Goal: Task Accomplishment & Management: Use online tool/utility

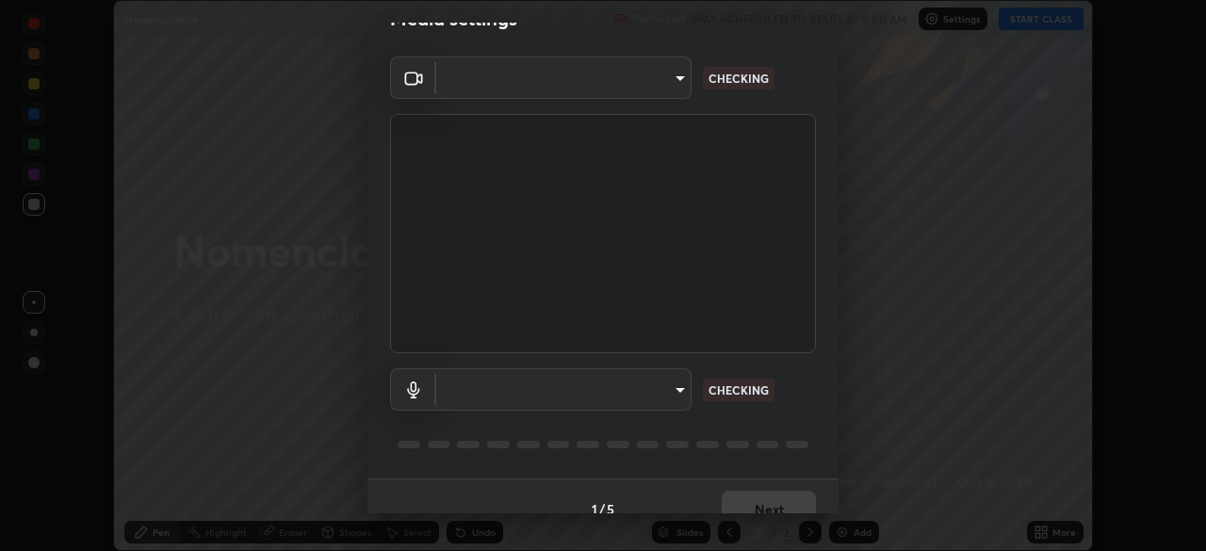
scroll to position [67, 0]
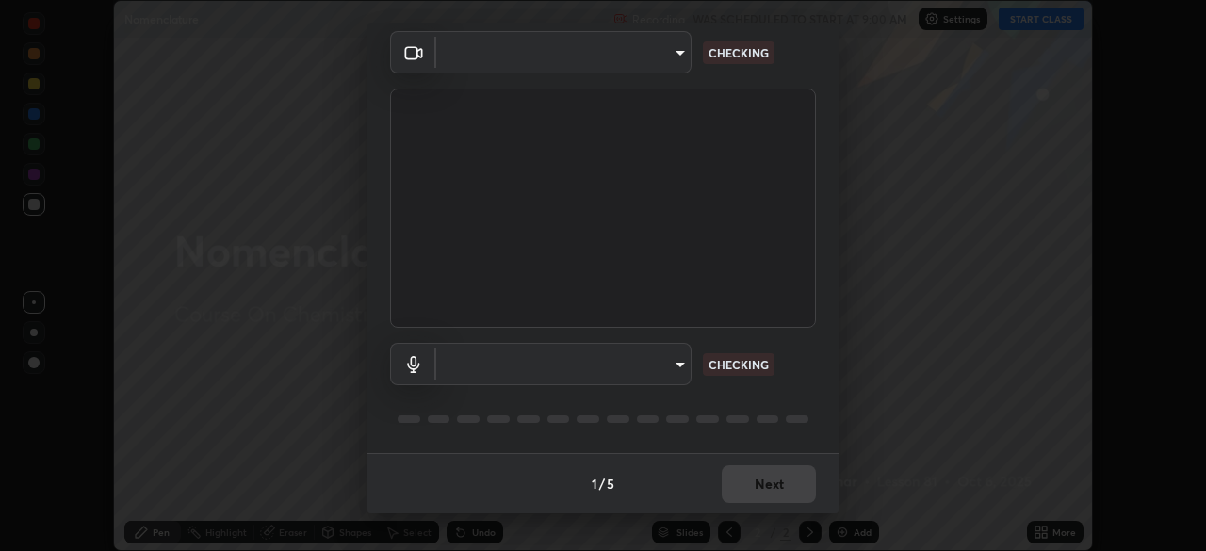
type input "68de15d3c7c539dd33a0a0d586817efffd9657a607fee3fdca6de5f810a24bd6"
type input "communications"
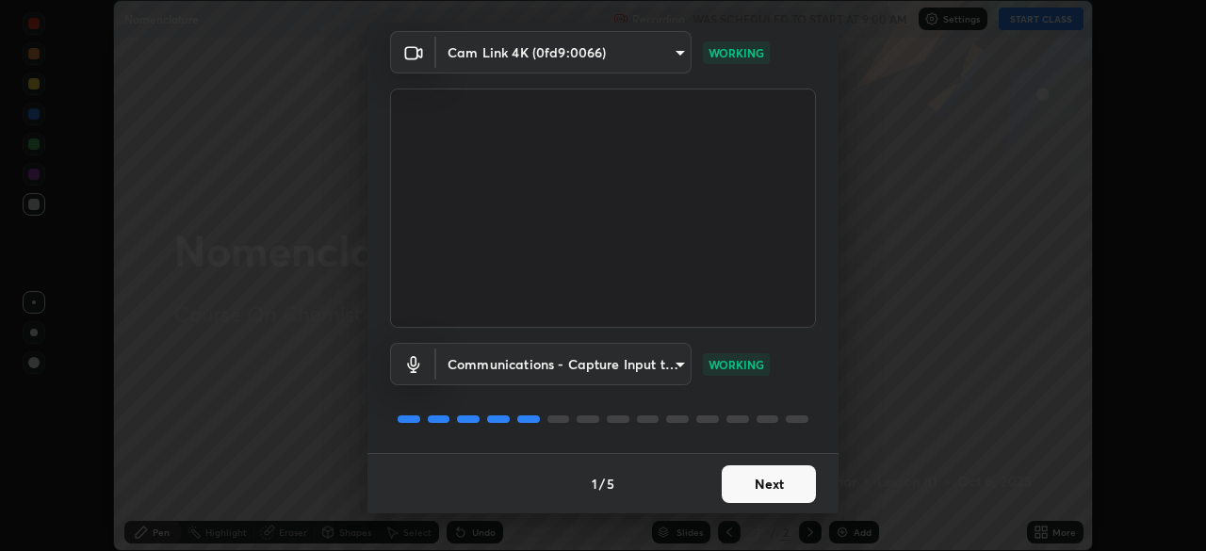
click at [763, 484] on button "Next" at bounding box center [769, 485] width 94 height 38
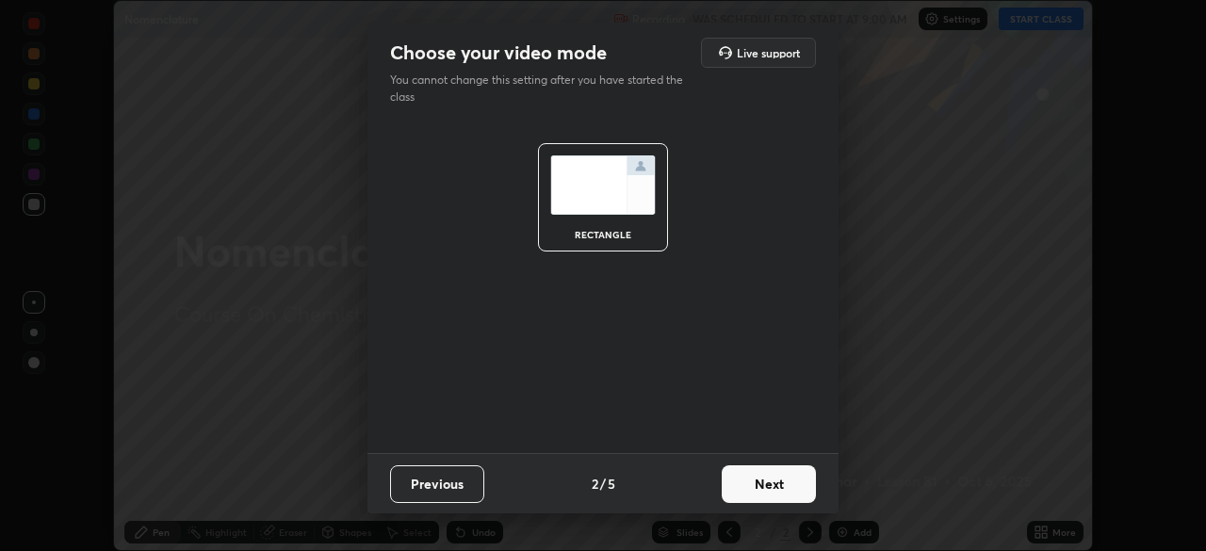
click at [766, 484] on button "Next" at bounding box center [769, 485] width 94 height 38
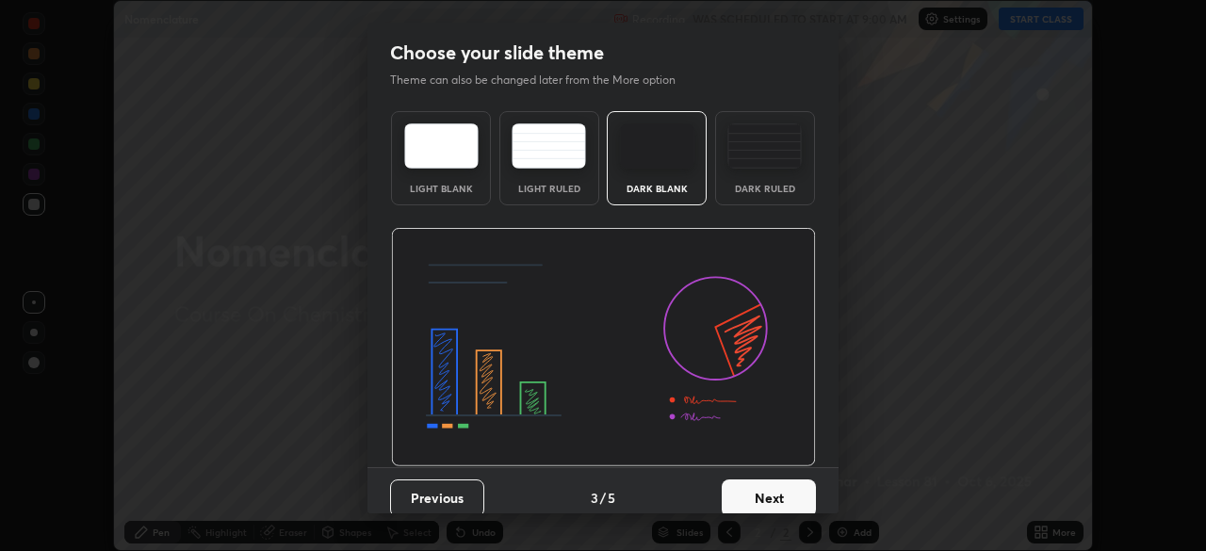
click at [767, 483] on button "Next" at bounding box center [769, 499] width 94 height 38
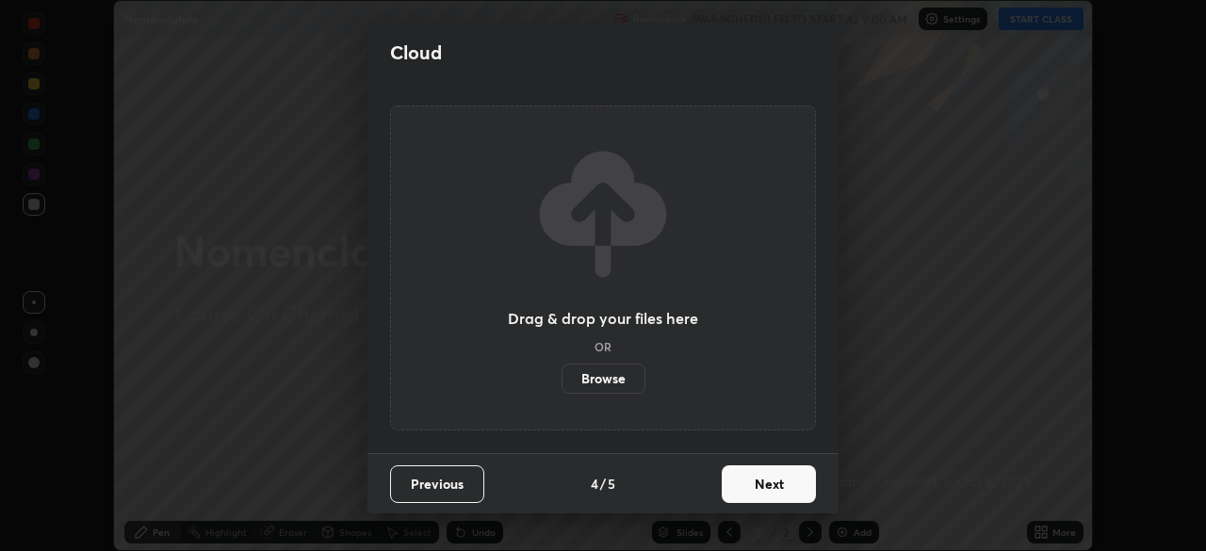
click at [769, 484] on button "Next" at bounding box center [769, 485] width 94 height 38
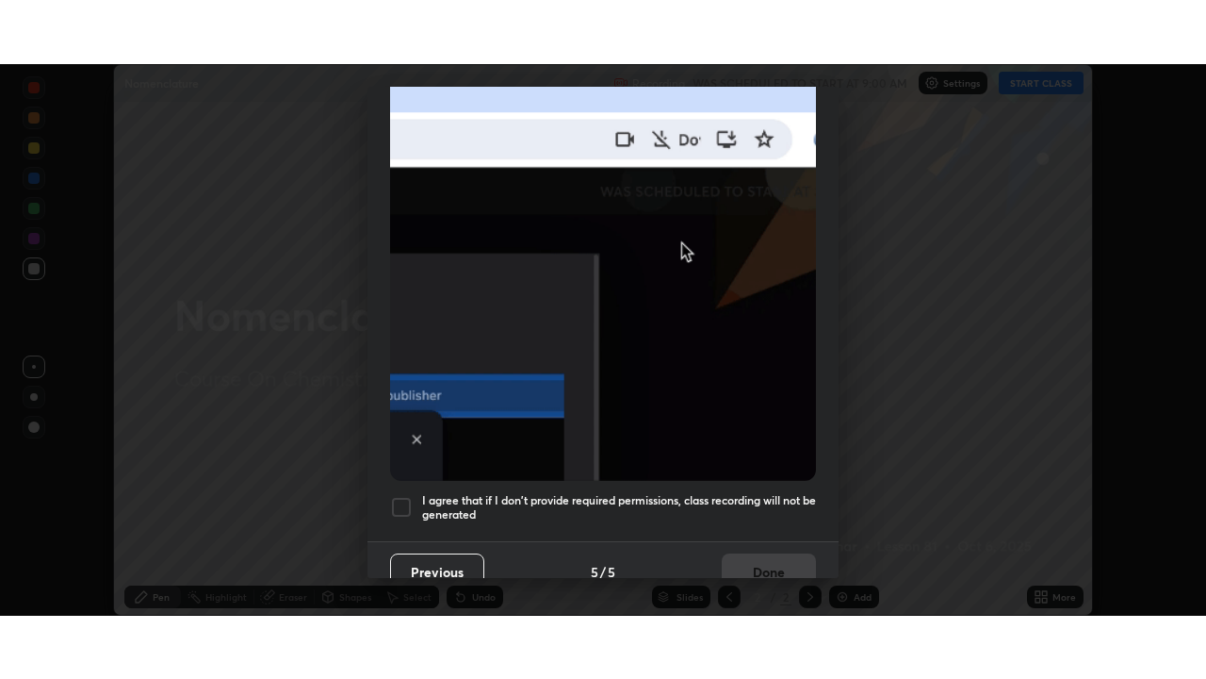
scroll to position [451, 0]
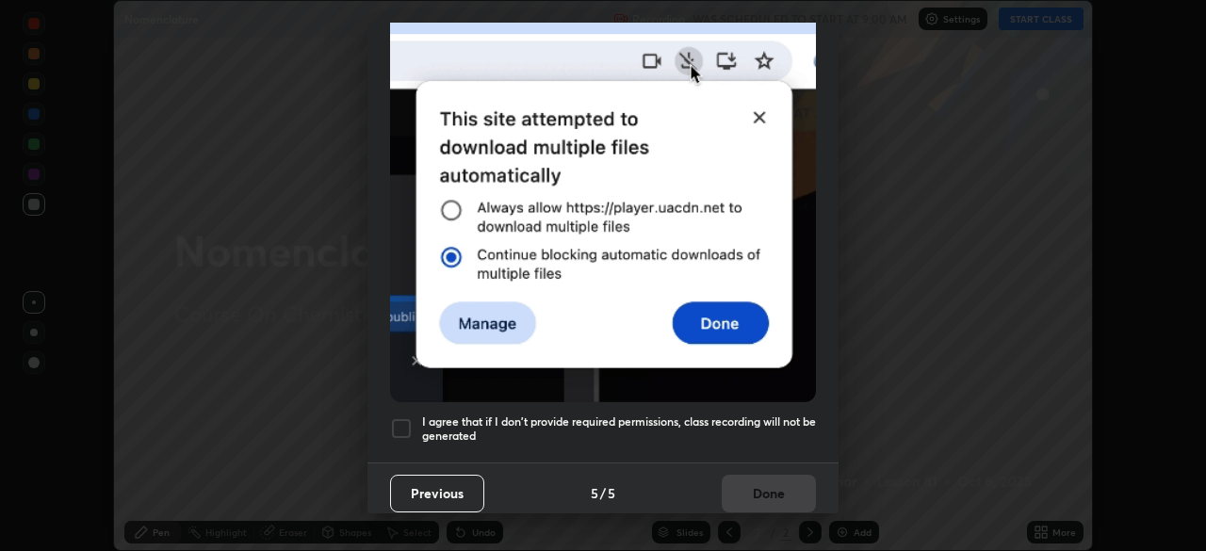
click at [402, 418] on div at bounding box center [401, 429] width 23 height 23
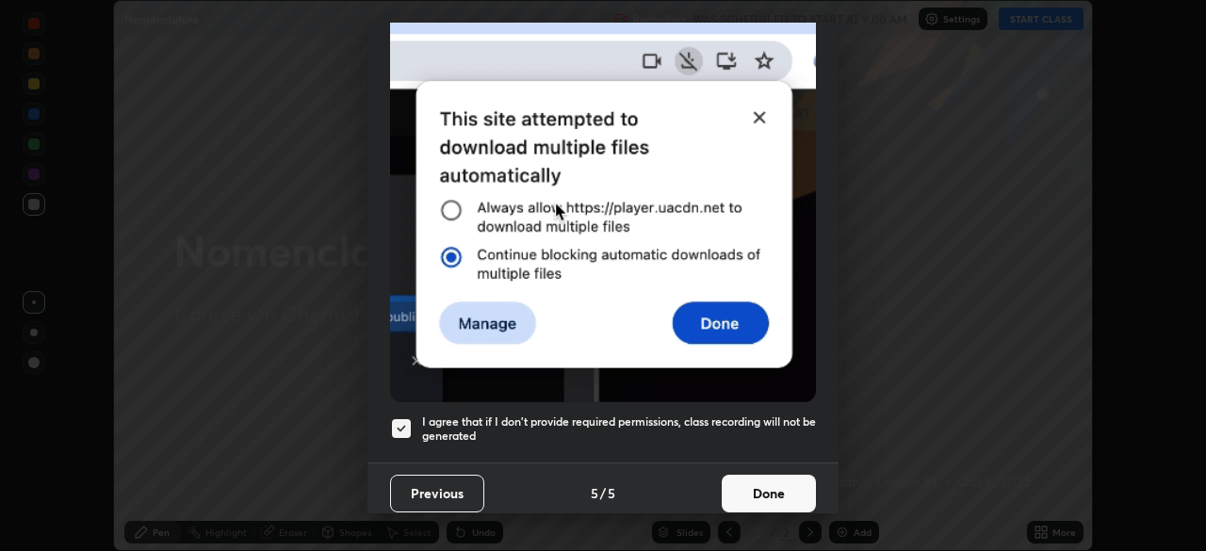
click at [753, 479] on button "Done" at bounding box center [769, 494] width 94 height 38
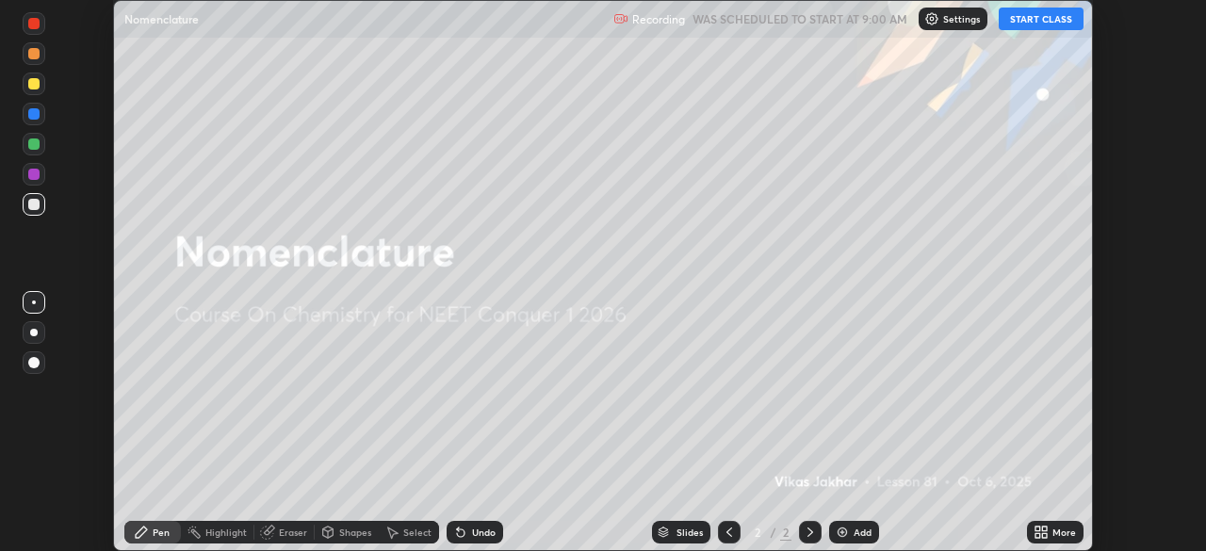
click at [1026, 15] on button "START CLASS" at bounding box center [1041, 19] width 85 height 23
click at [1038, 535] on icon at bounding box center [1038, 535] width 5 height 5
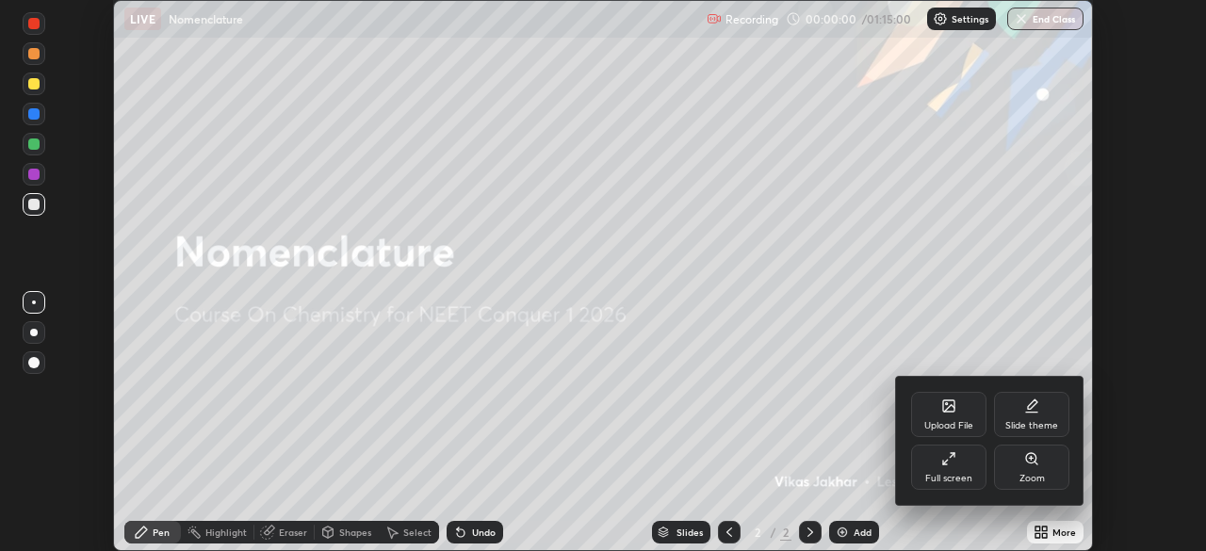
click at [962, 474] on div "Full screen" at bounding box center [949, 478] width 47 height 9
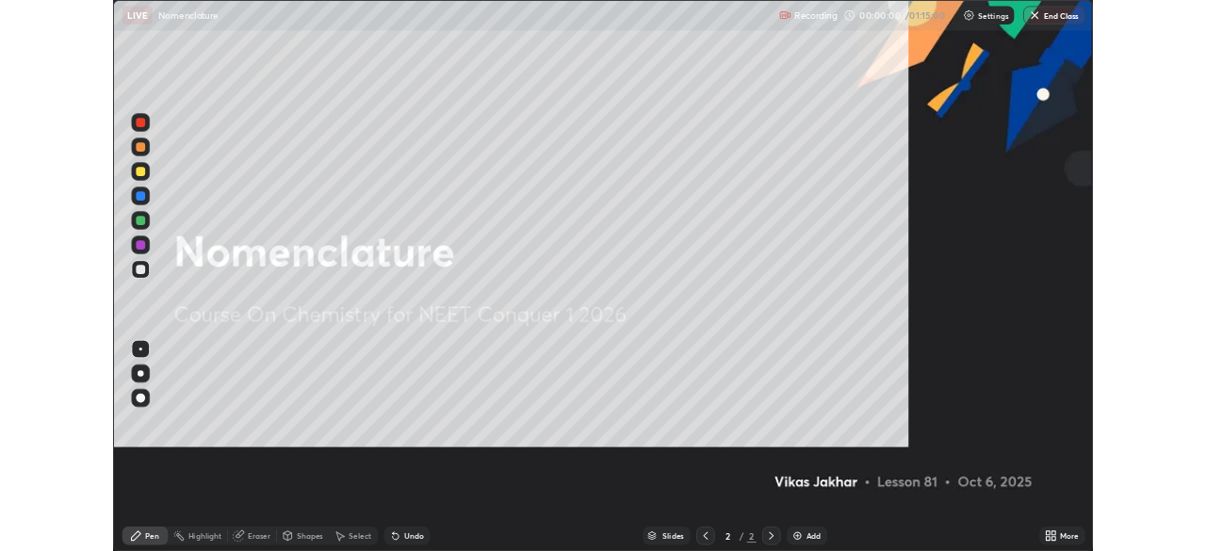
scroll to position [679, 1206]
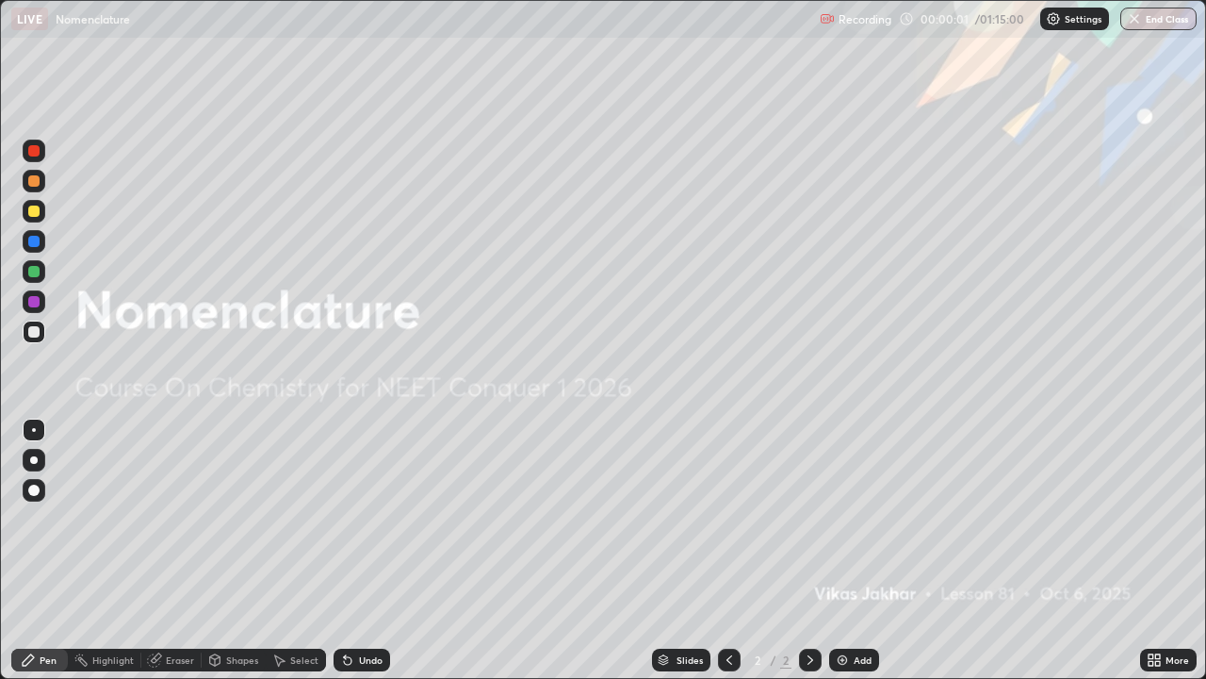
click at [857, 550] on div "Add" at bounding box center [863, 659] width 18 height 9
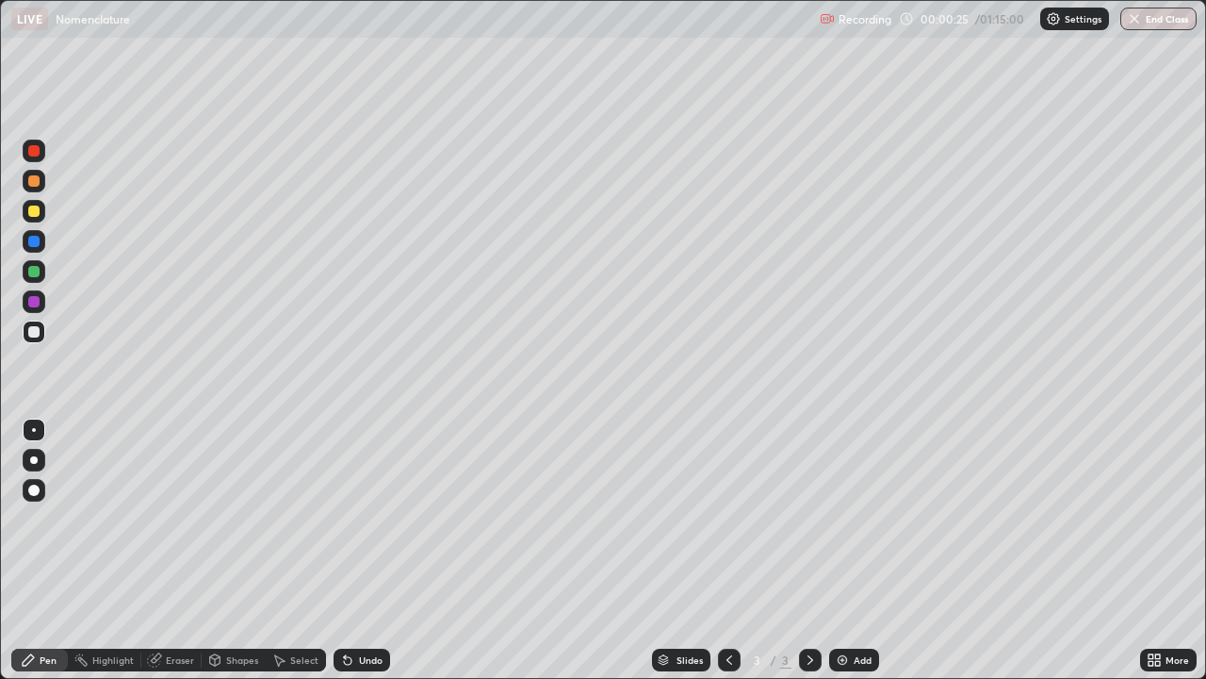
click at [34, 459] on div at bounding box center [34, 460] width 8 height 8
click at [167, 550] on div "Eraser" at bounding box center [180, 659] width 28 height 9
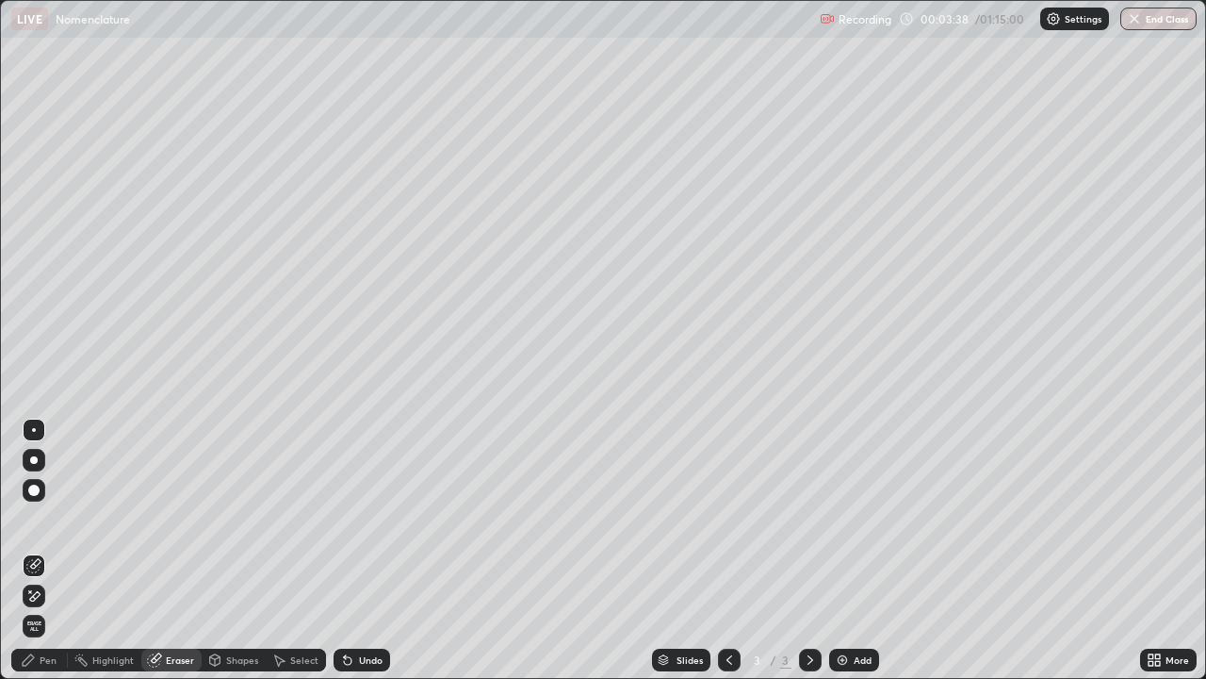
click at [57, 550] on div "Pen" at bounding box center [39, 659] width 57 height 23
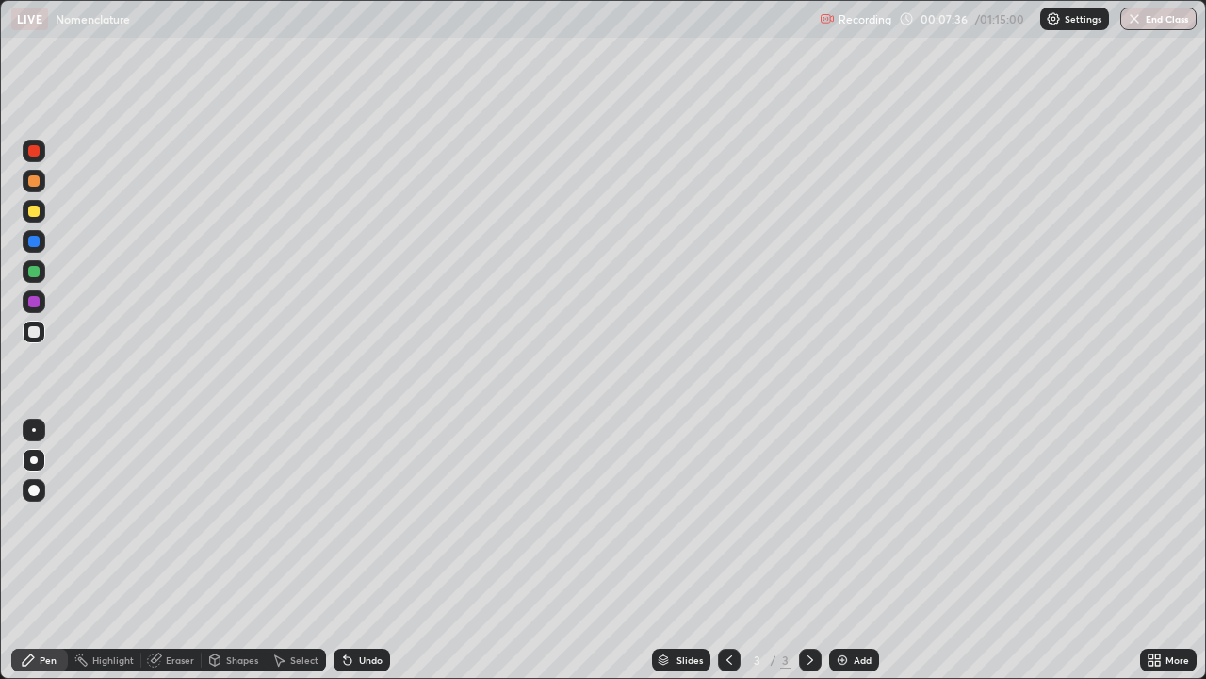
click at [38, 212] on div at bounding box center [33, 210] width 11 height 11
click at [849, 550] on div "Add" at bounding box center [854, 659] width 50 height 23
click at [34, 333] on div at bounding box center [33, 331] width 11 height 11
click at [843, 550] on img at bounding box center [842, 659] width 15 height 15
click at [726, 550] on icon at bounding box center [729, 659] width 15 height 15
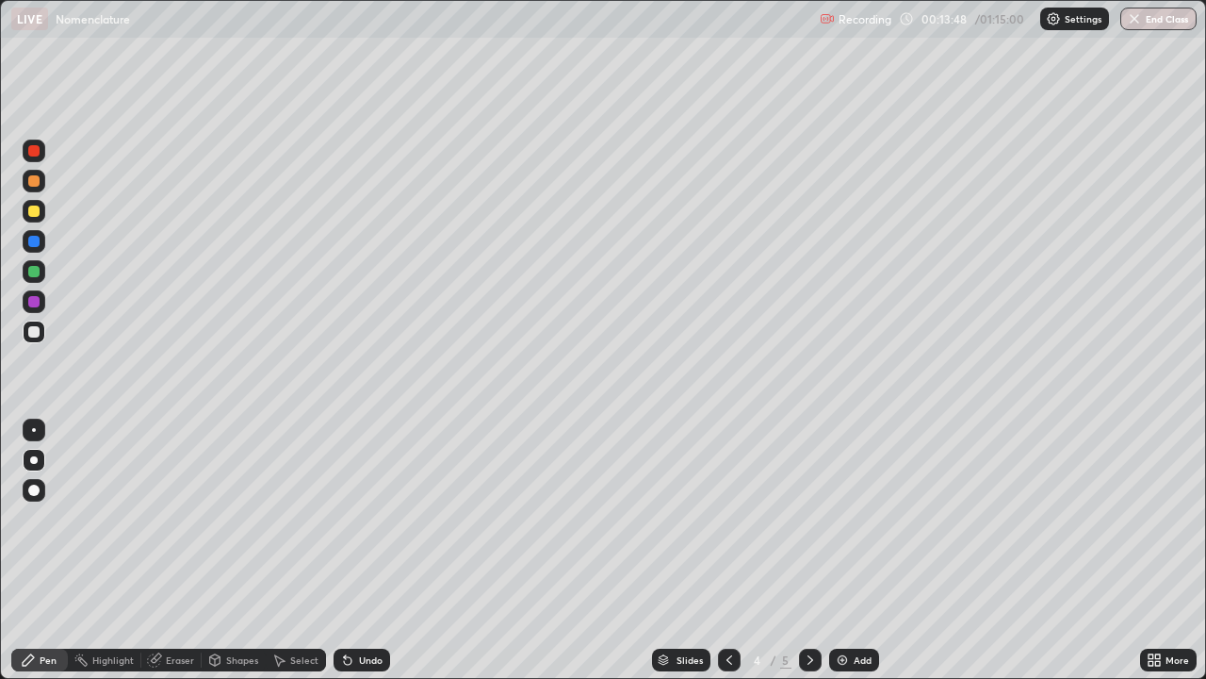
click at [35, 278] on div at bounding box center [34, 271] width 23 height 23
click at [799, 550] on div at bounding box center [810, 659] width 23 height 23
click at [37, 182] on div at bounding box center [33, 180] width 11 height 11
click at [160, 550] on div "Eraser" at bounding box center [171, 659] width 60 height 23
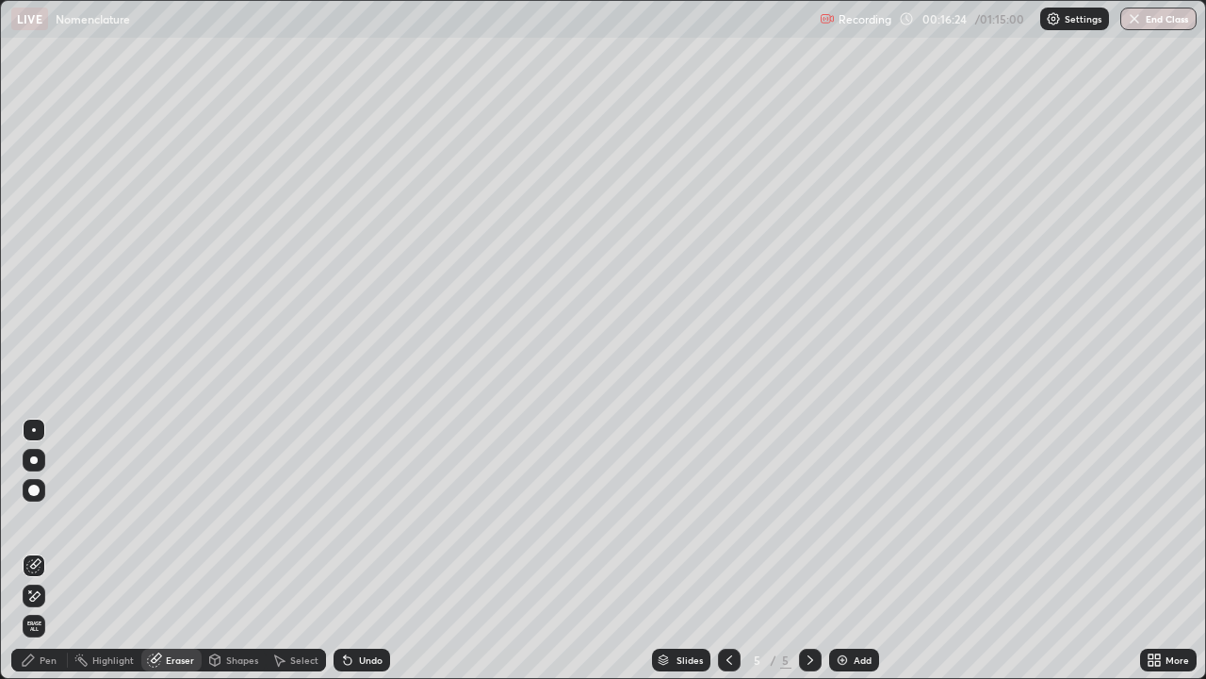
click at [56, 550] on div "Pen" at bounding box center [39, 659] width 57 height 23
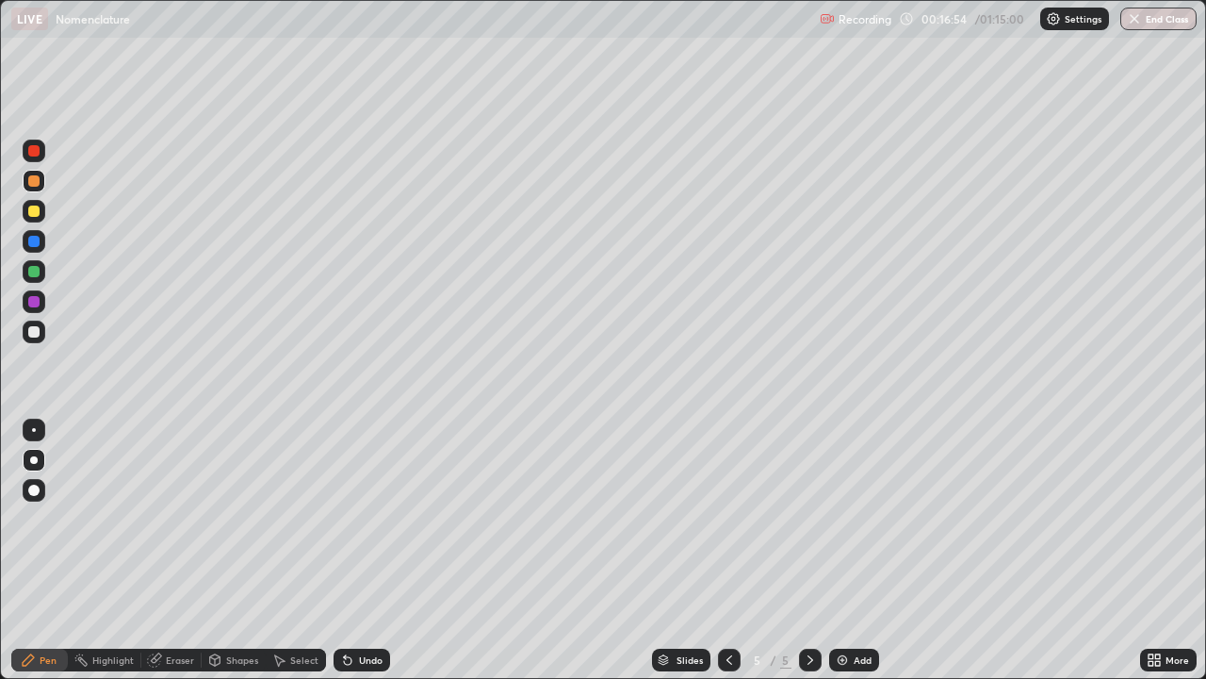
click at [36, 218] on div at bounding box center [34, 211] width 23 height 23
click at [34, 333] on div at bounding box center [33, 331] width 11 height 11
click at [34, 336] on div at bounding box center [33, 331] width 11 height 11
click at [843, 550] on img at bounding box center [842, 659] width 15 height 15
click at [849, 550] on div "Add" at bounding box center [854, 659] width 50 height 23
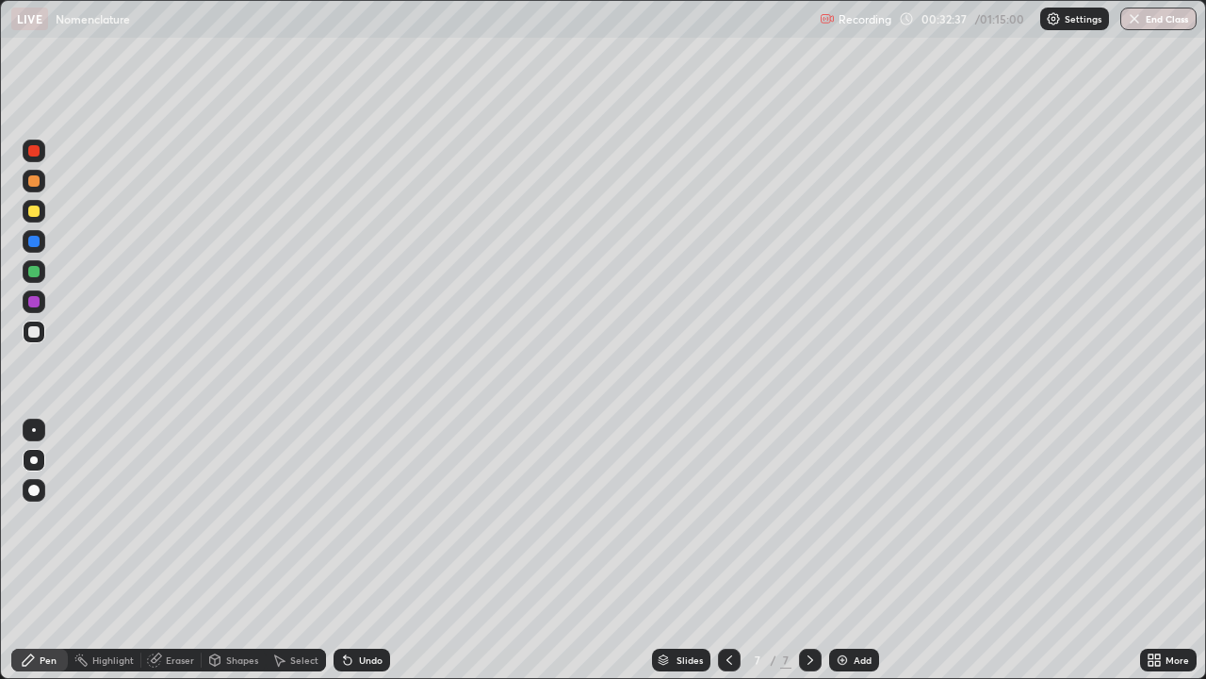
click at [36, 215] on div at bounding box center [33, 210] width 11 height 11
click at [30, 335] on div at bounding box center [33, 331] width 11 height 11
click at [180, 550] on div "Eraser" at bounding box center [180, 659] width 28 height 9
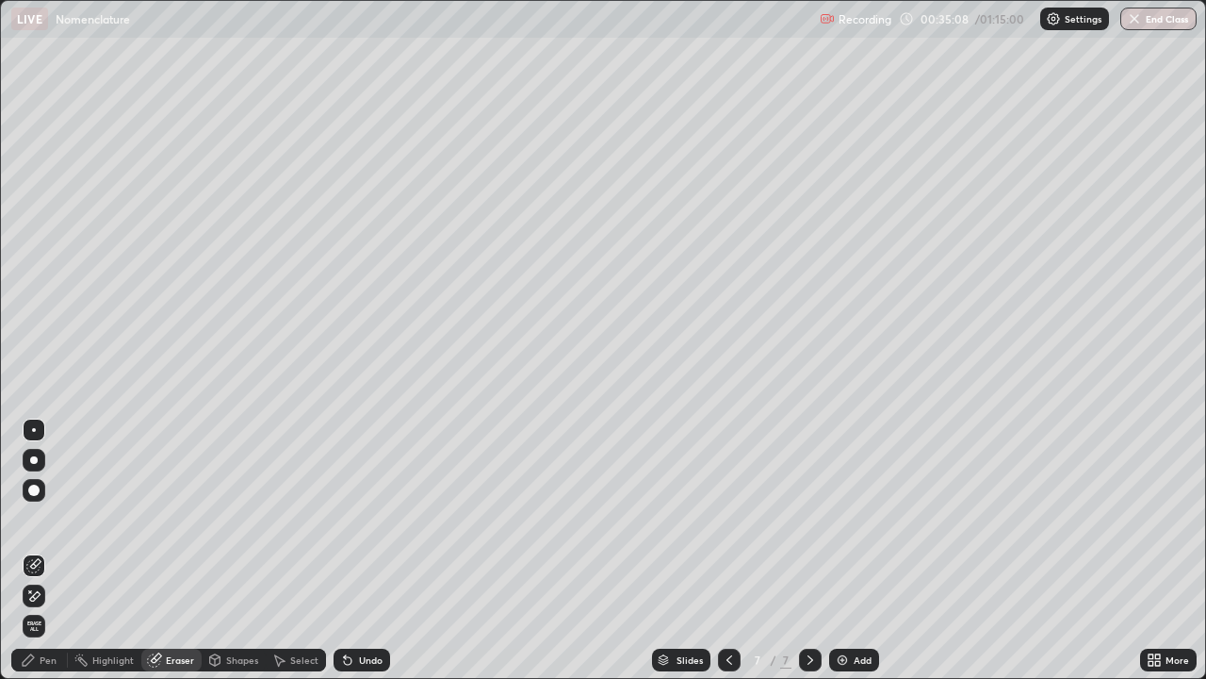
click at [50, 550] on div "Pen" at bounding box center [39, 659] width 57 height 23
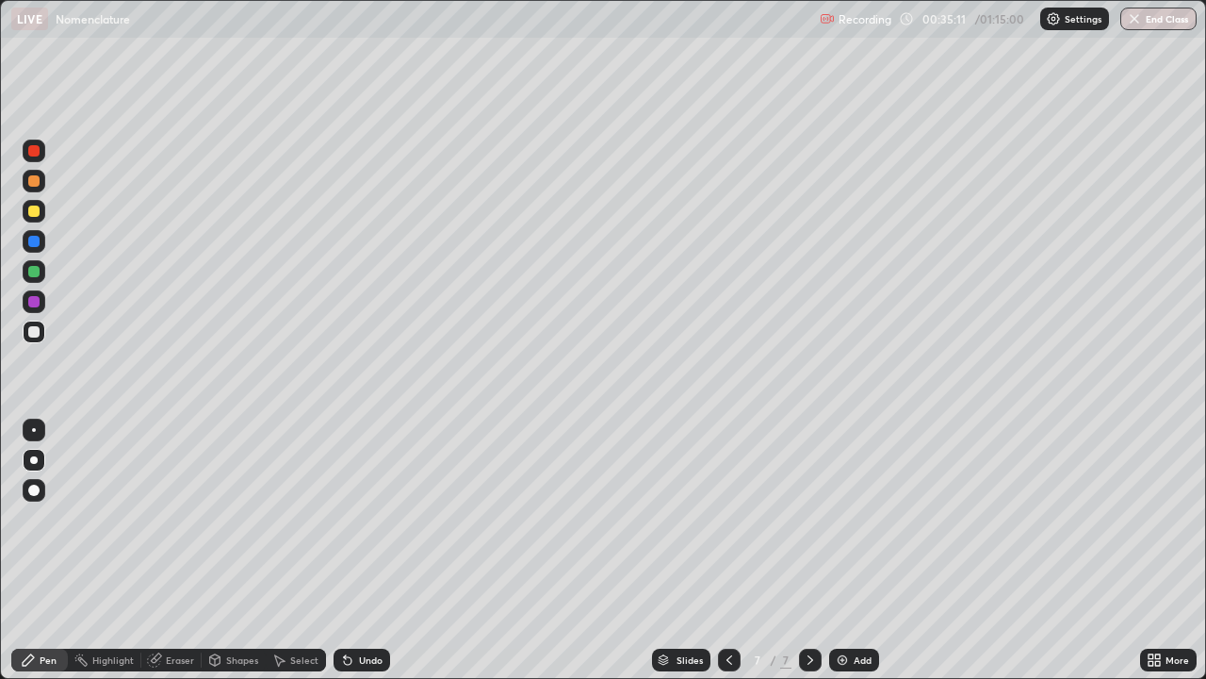
click at [181, 550] on div "Eraser" at bounding box center [180, 659] width 28 height 9
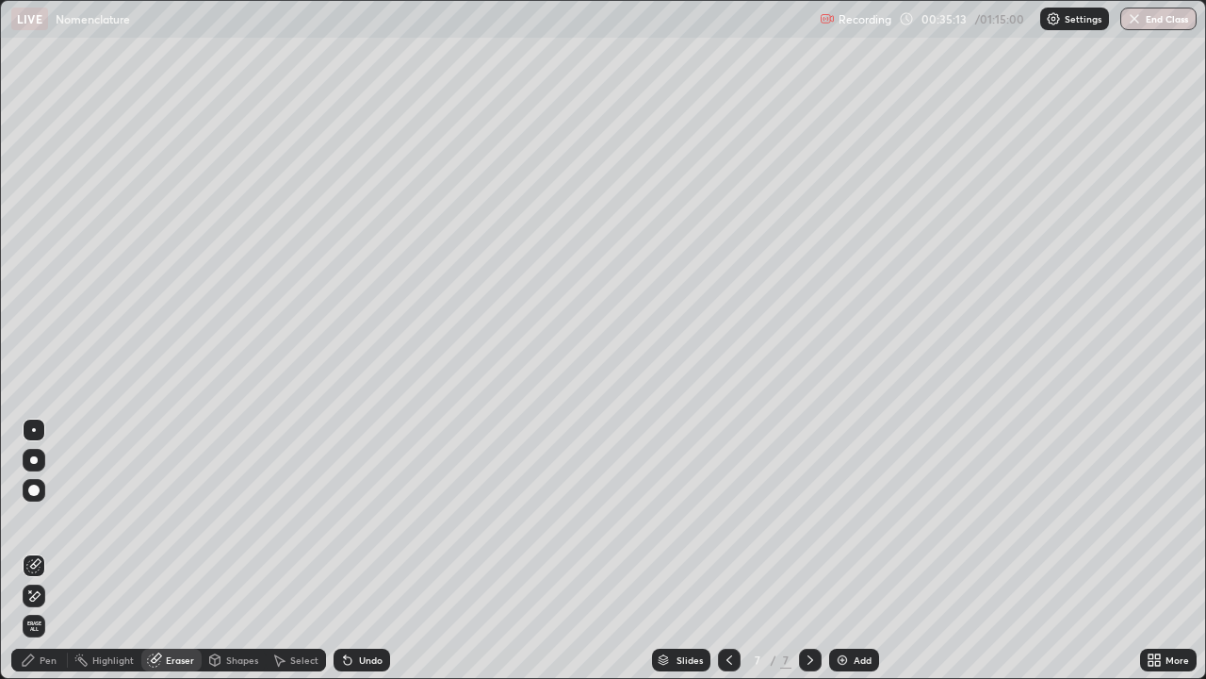
click at [65, 550] on div "Pen" at bounding box center [39, 659] width 57 height 23
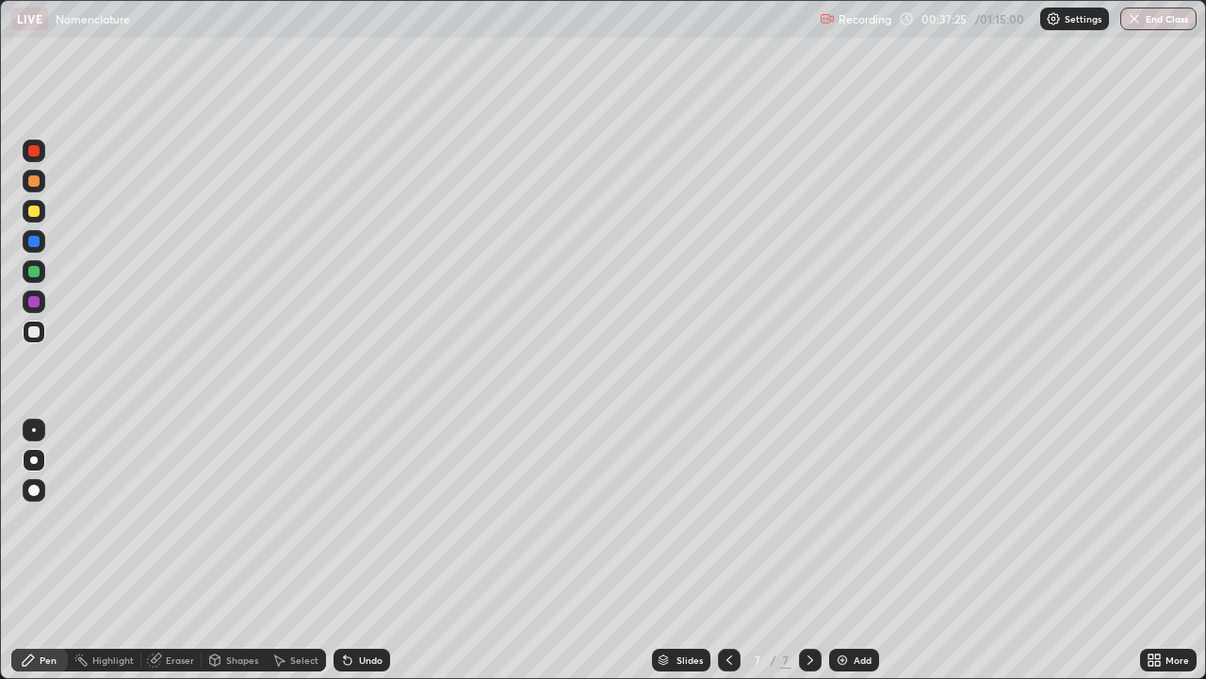
click at [33, 280] on div at bounding box center [34, 271] width 23 height 23
click at [385, 550] on div "Undo" at bounding box center [358, 660] width 64 height 38
click at [180, 550] on div "Eraser" at bounding box center [180, 659] width 28 height 9
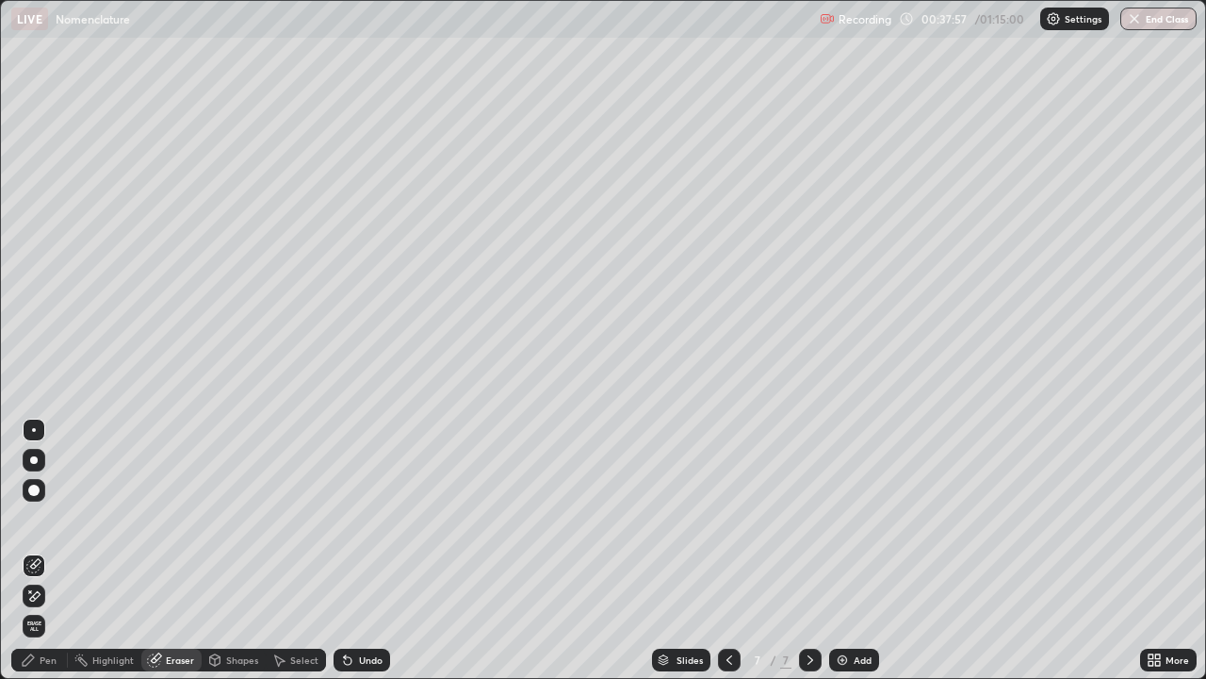
click at [170, 550] on div "Eraser" at bounding box center [180, 659] width 28 height 9
click at [52, 550] on div "Pen" at bounding box center [48, 659] width 17 height 9
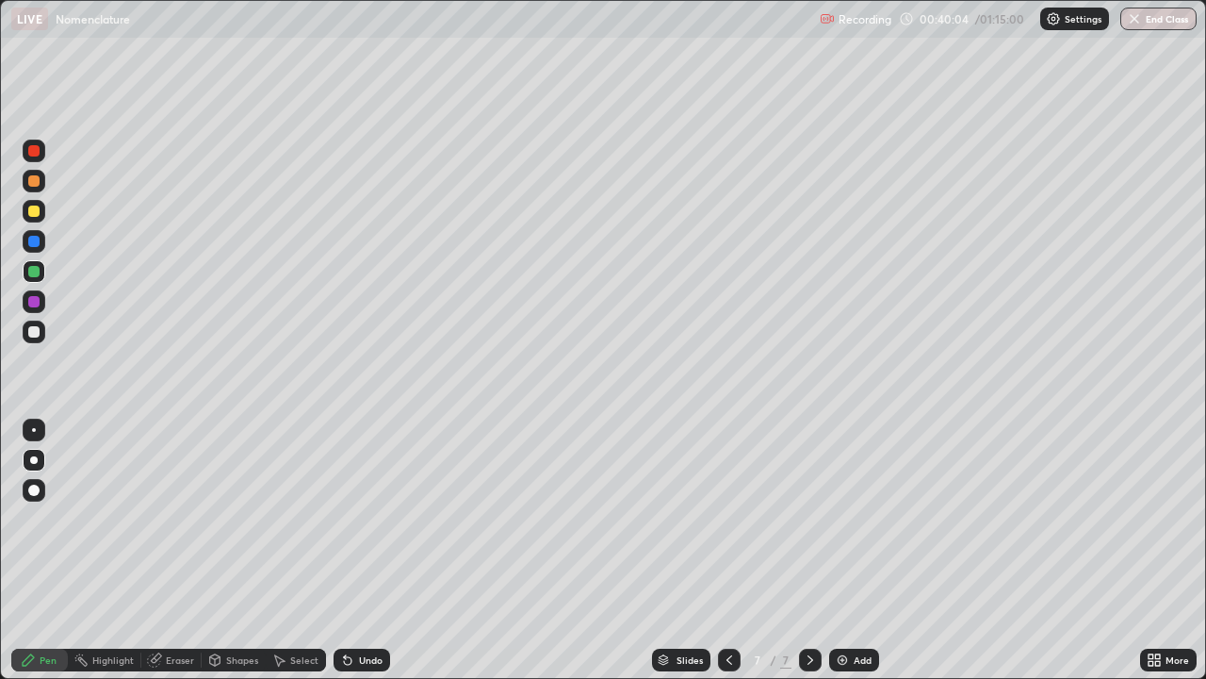
click at [838, 550] on img at bounding box center [842, 659] width 15 height 15
click at [33, 213] on div at bounding box center [33, 210] width 11 height 11
click at [849, 550] on div "Add" at bounding box center [854, 659] width 50 height 23
click at [33, 335] on div at bounding box center [33, 331] width 11 height 11
click at [842, 550] on img at bounding box center [842, 659] width 15 height 15
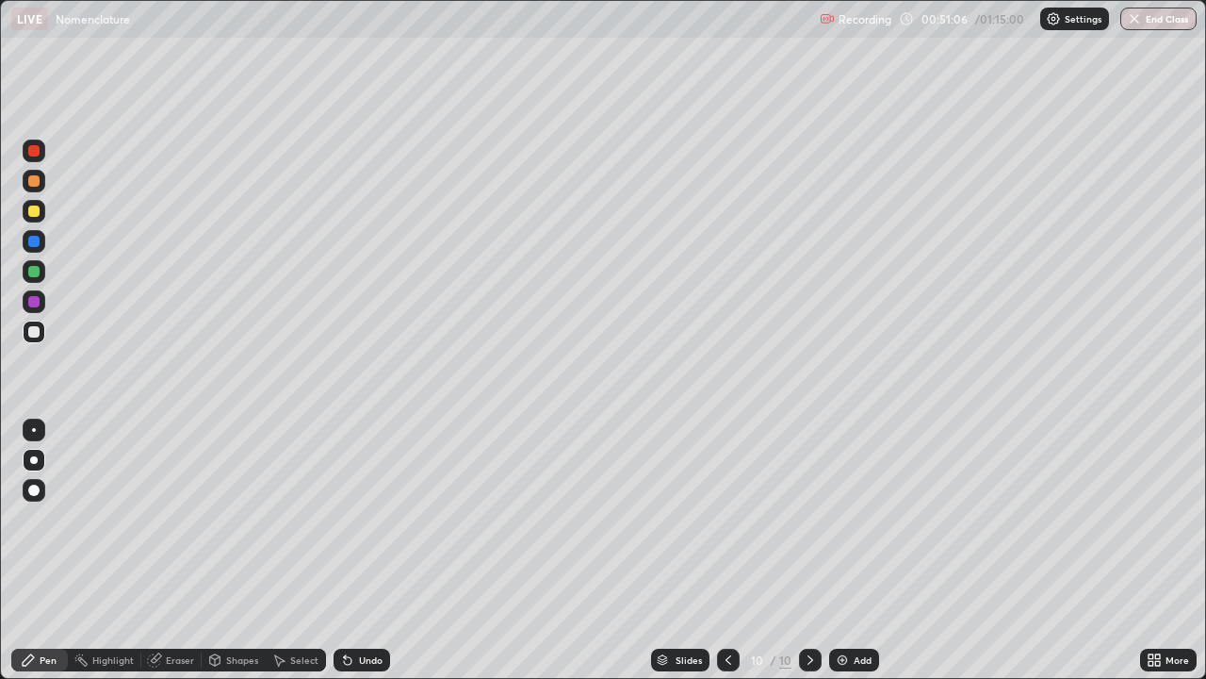
click at [36, 210] on div at bounding box center [33, 210] width 11 height 11
click at [31, 268] on div at bounding box center [33, 271] width 11 height 11
click at [820, 34] on div "Recording" at bounding box center [856, 19] width 72 height 37
click at [869, 550] on div "Add" at bounding box center [863, 659] width 18 height 9
click at [172, 550] on div "Eraser" at bounding box center [171, 659] width 60 height 23
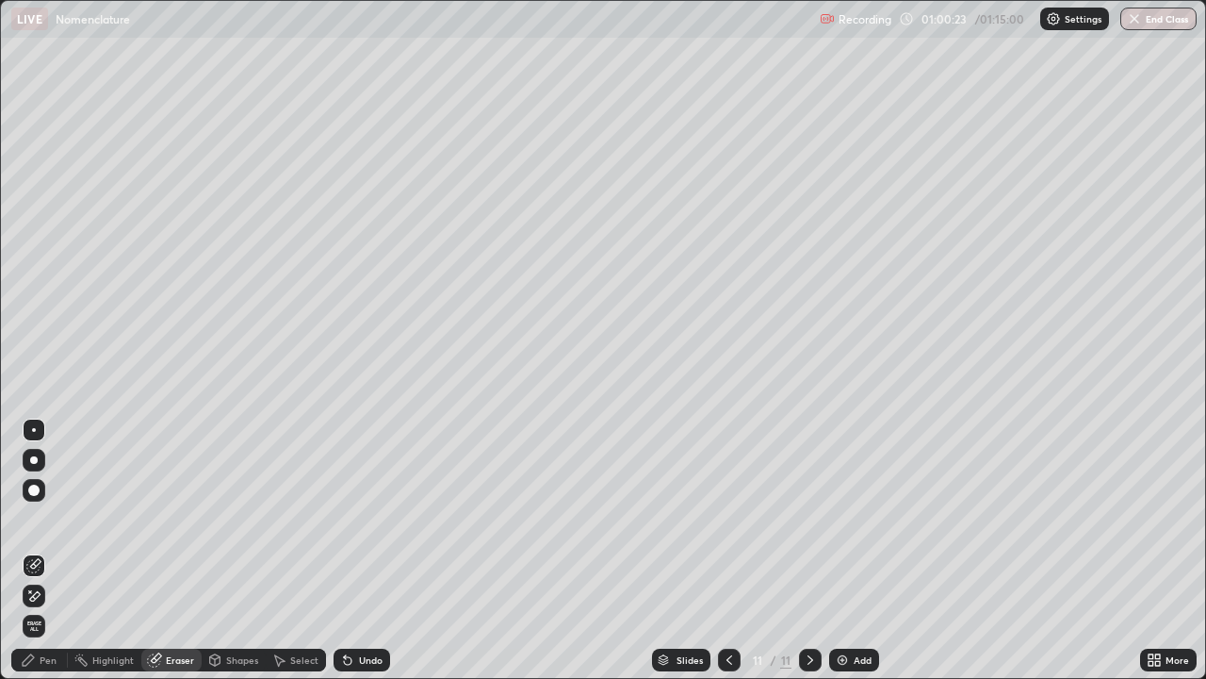
click at [58, 550] on div "Pen" at bounding box center [39, 659] width 57 height 23
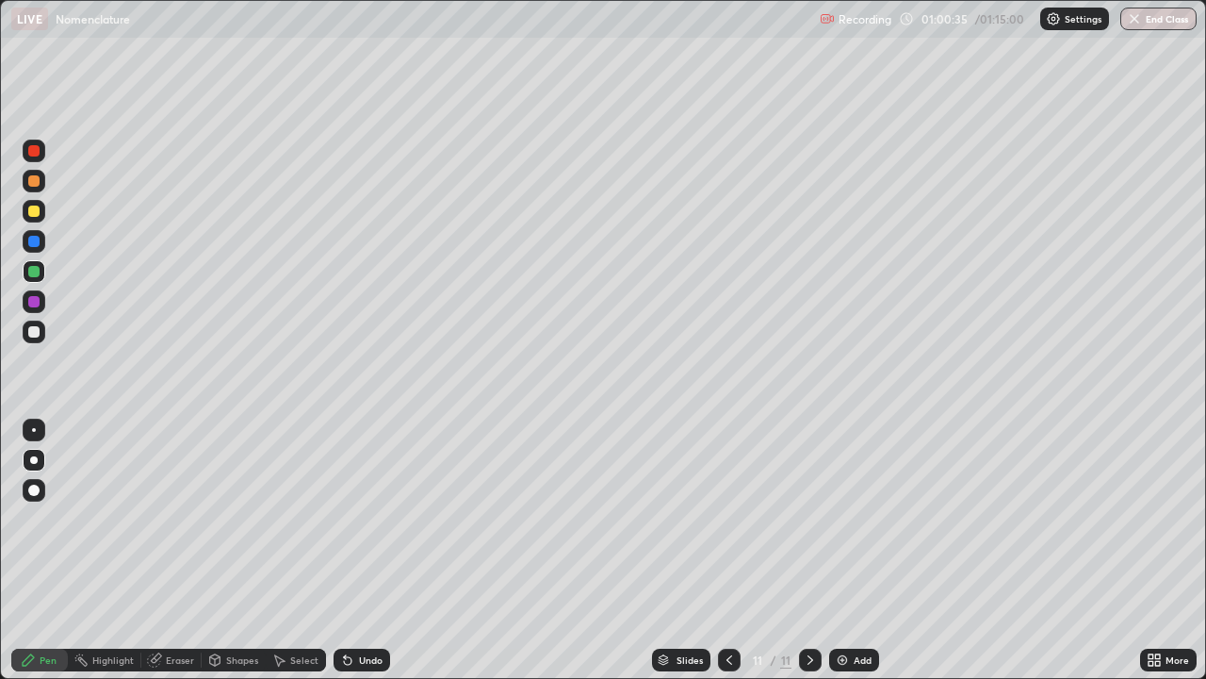
click at [172, 550] on div "Eraser" at bounding box center [180, 659] width 28 height 9
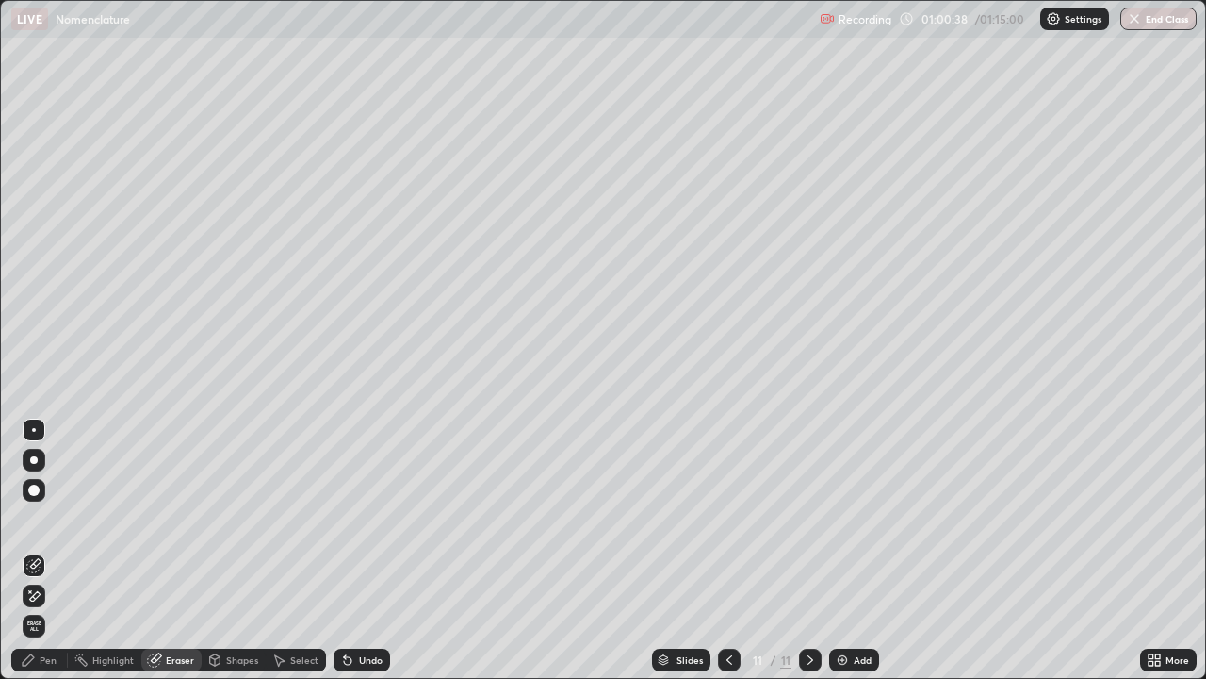
click at [57, 550] on div "Pen" at bounding box center [39, 659] width 57 height 23
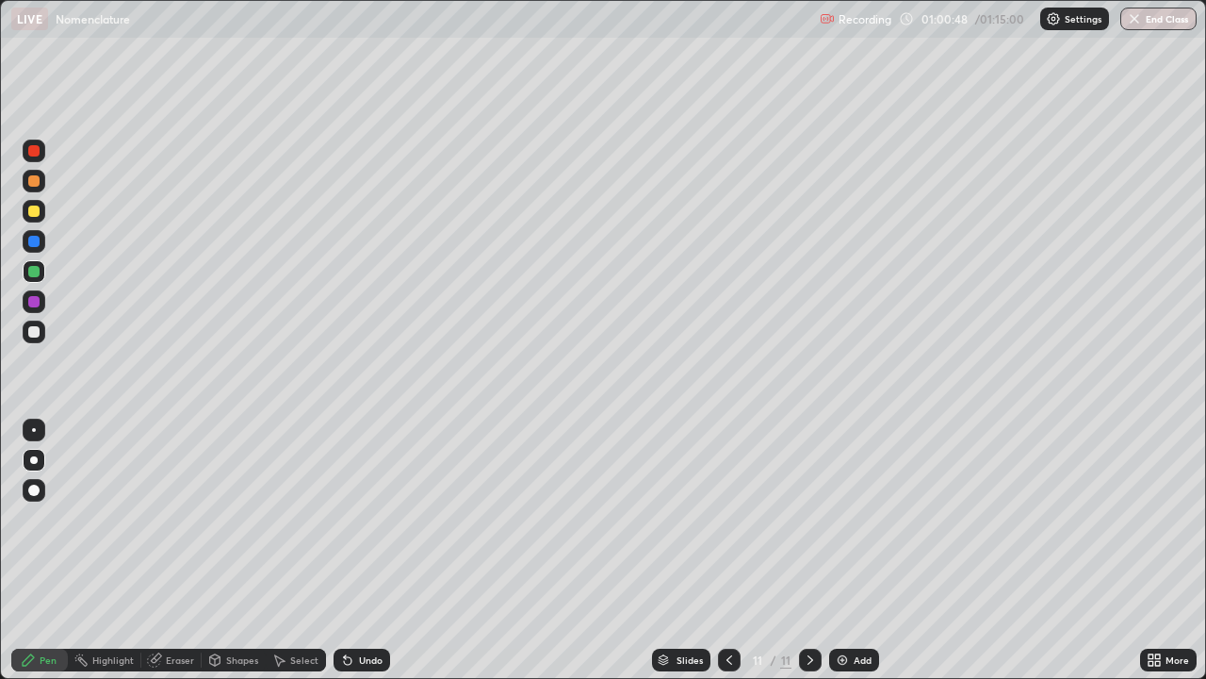
click at [35, 327] on div at bounding box center [33, 331] width 11 height 11
click at [175, 550] on div "Eraser" at bounding box center [180, 659] width 28 height 9
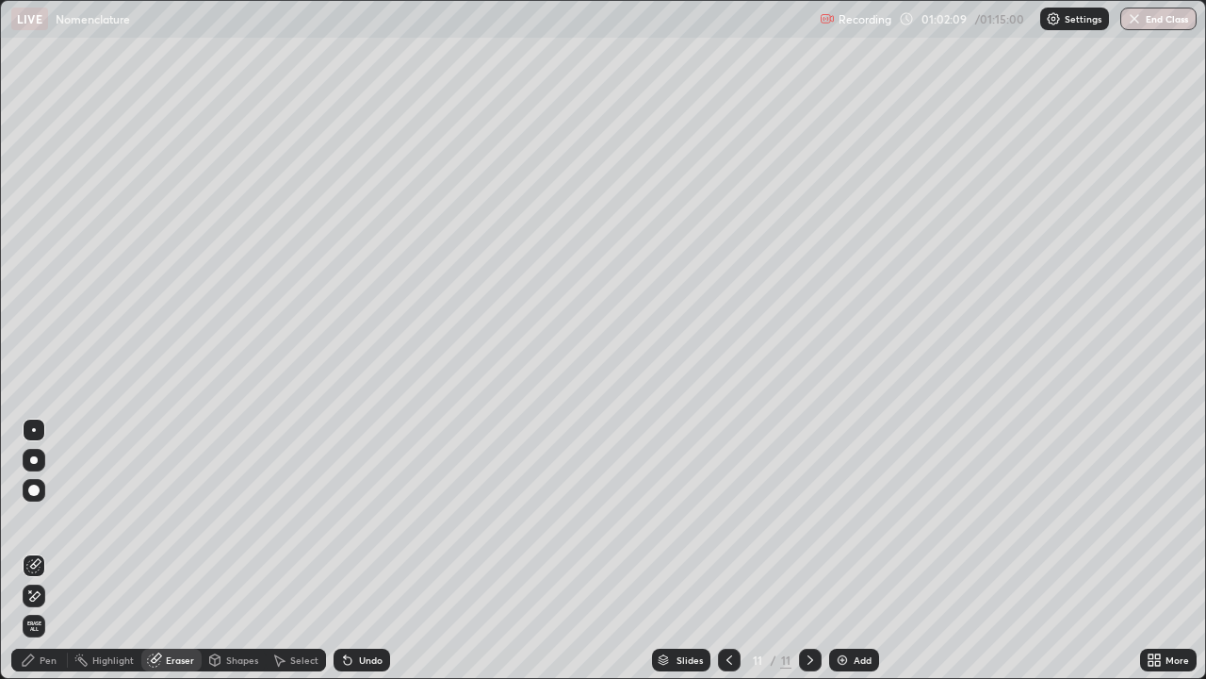
click at [174, 550] on div "Eraser" at bounding box center [180, 659] width 28 height 9
click at [57, 550] on div "Pen" at bounding box center [39, 659] width 57 height 23
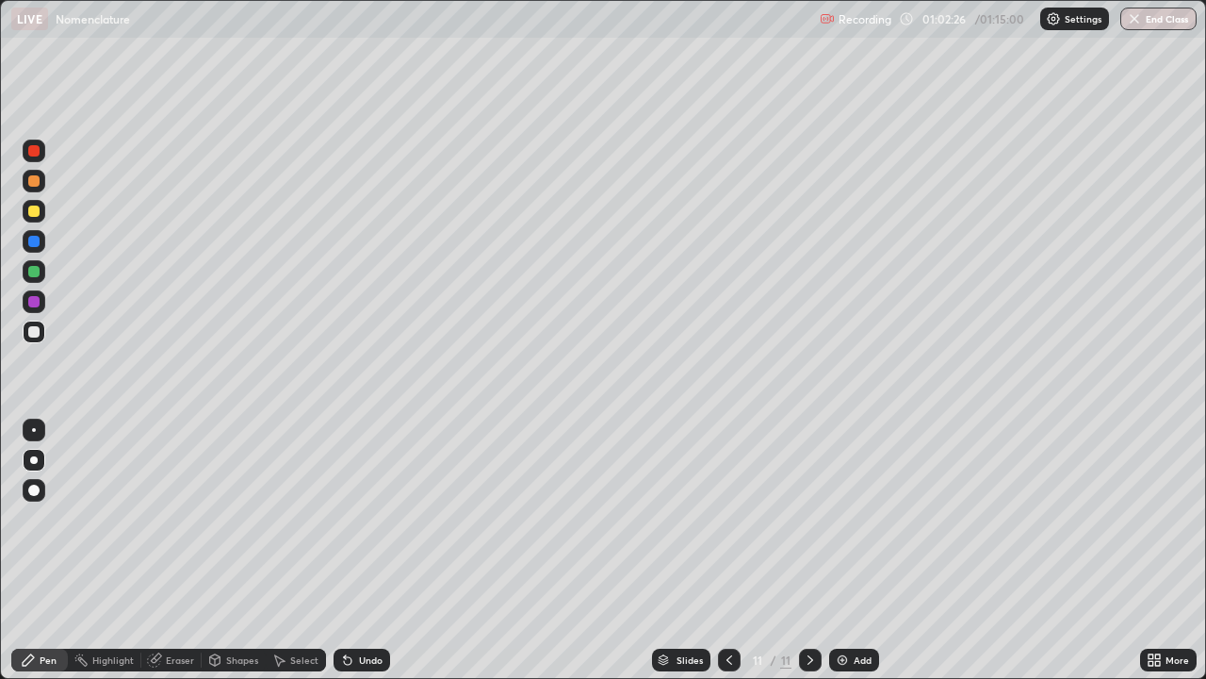
click at [182, 550] on div "Eraser" at bounding box center [180, 659] width 28 height 9
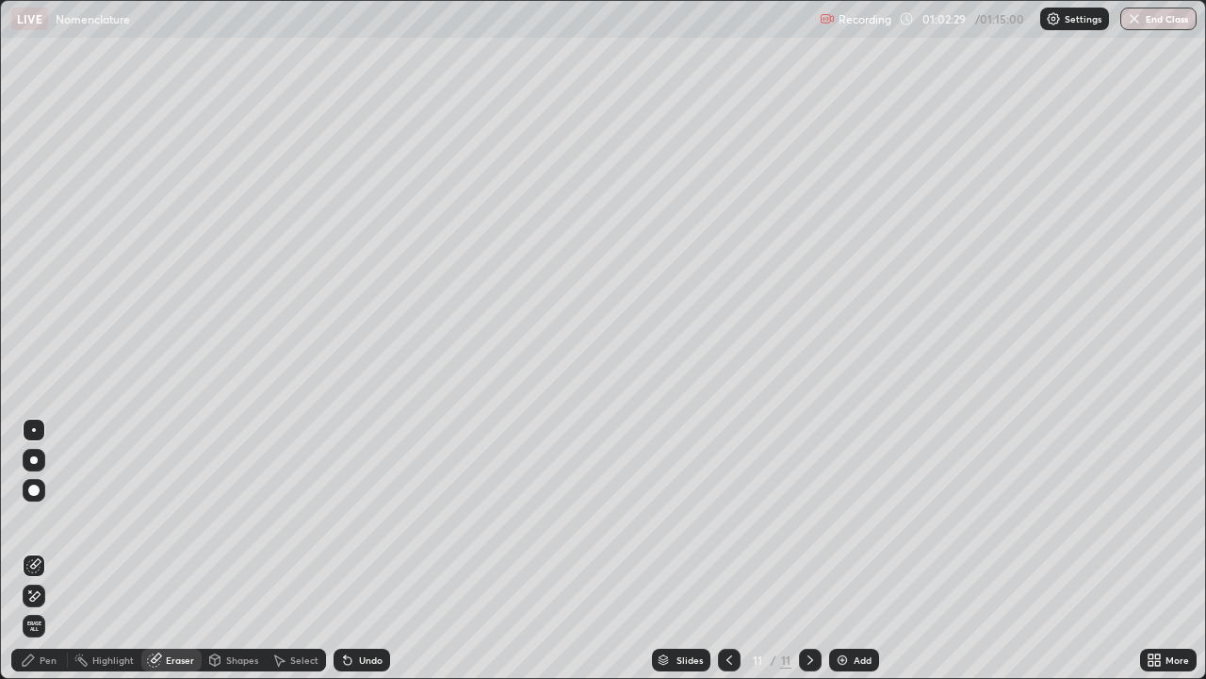
click at [55, 550] on div "Pen" at bounding box center [39, 659] width 57 height 23
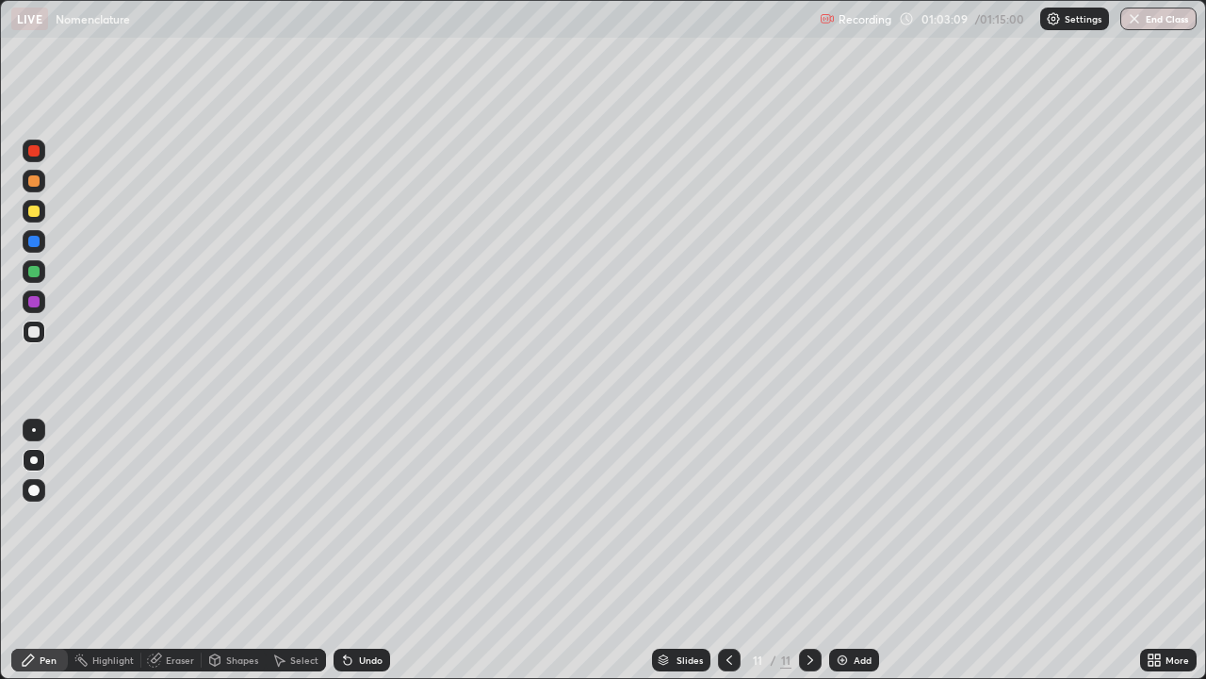
click at [847, 550] on img at bounding box center [842, 659] width 15 height 15
click at [36, 209] on div at bounding box center [33, 210] width 11 height 11
click at [35, 333] on div at bounding box center [33, 331] width 11 height 11
click at [179, 550] on div "Eraser" at bounding box center [180, 659] width 28 height 9
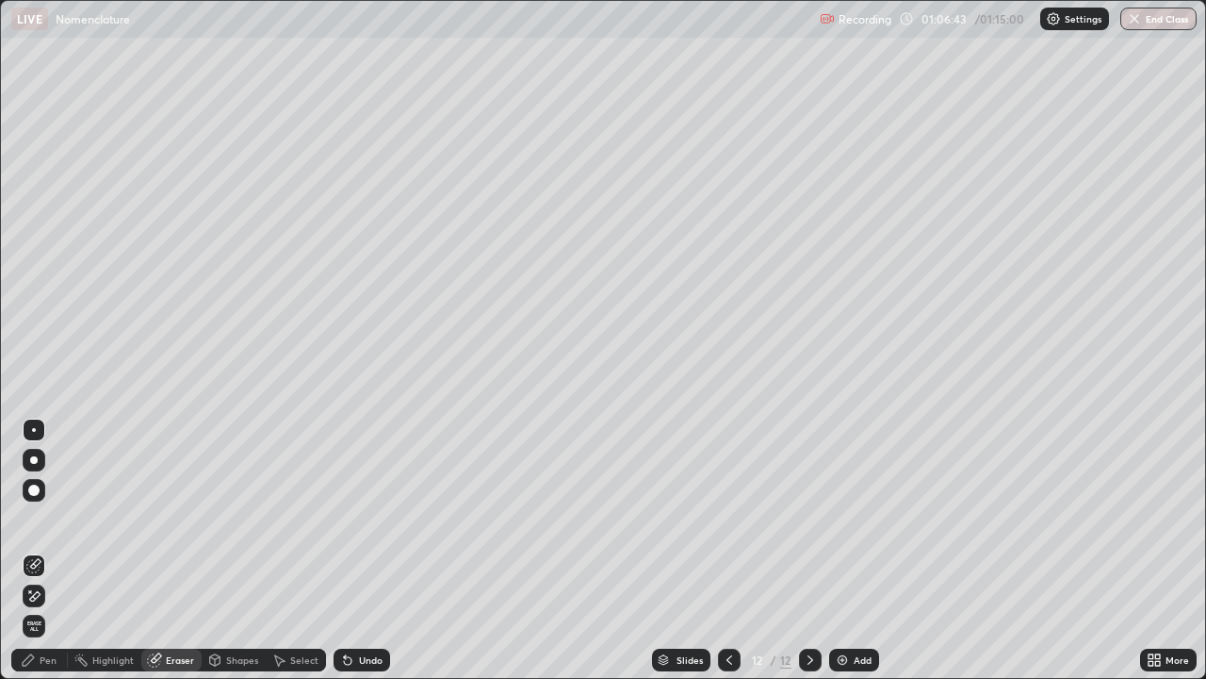
click at [65, 550] on div "Pen" at bounding box center [39, 659] width 57 height 23
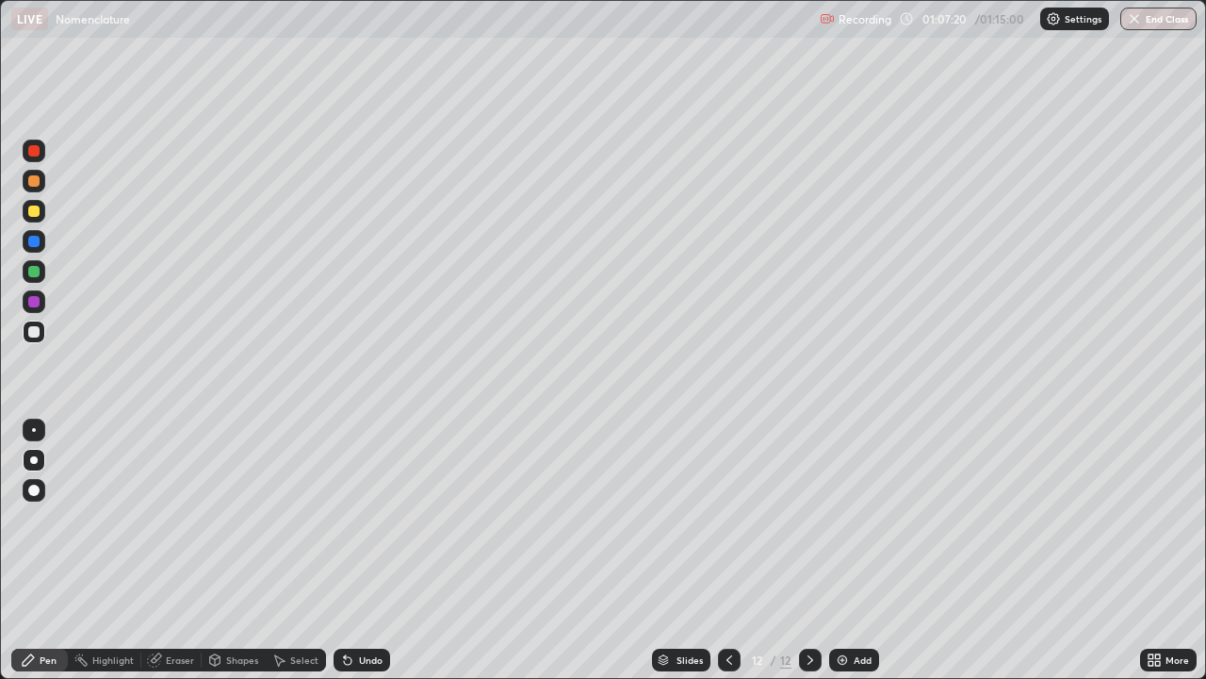
click at [35, 148] on div at bounding box center [33, 150] width 11 height 11
click at [728, 550] on icon at bounding box center [729, 659] width 15 height 15
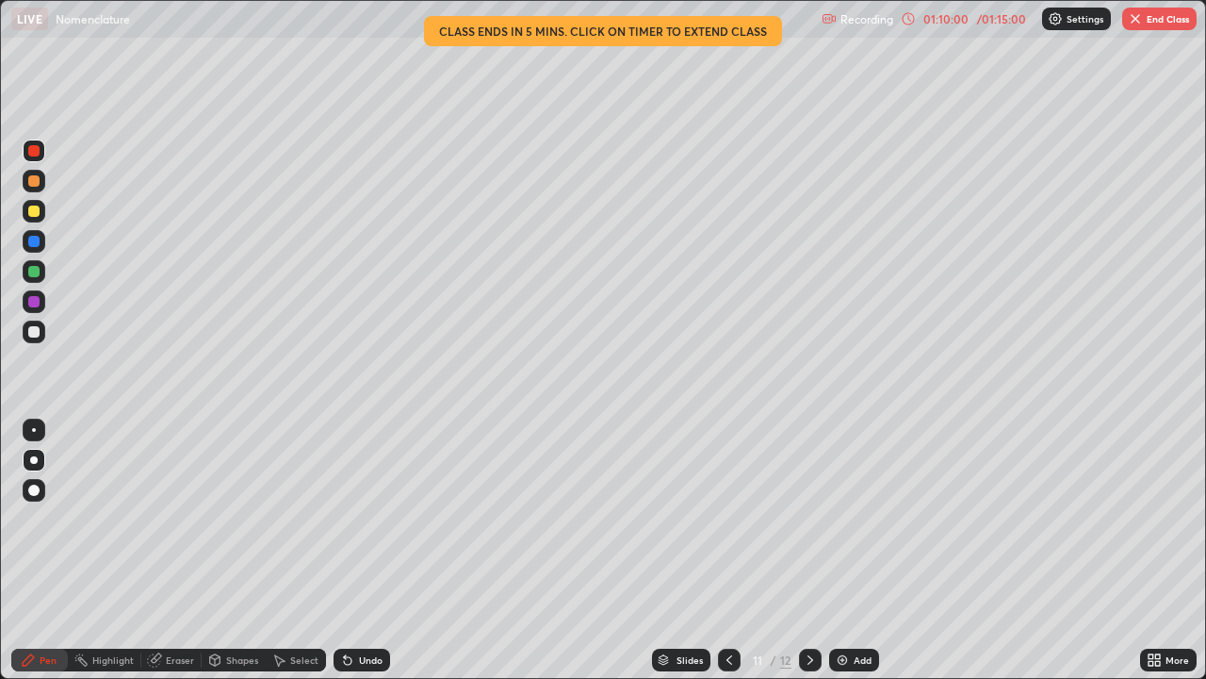
click at [808, 550] on icon at bounding box center [810, 659] width 15 height 15
click at [1156, 21] on button "End Class" at bounding box center [1160, 19] width 74 height 23
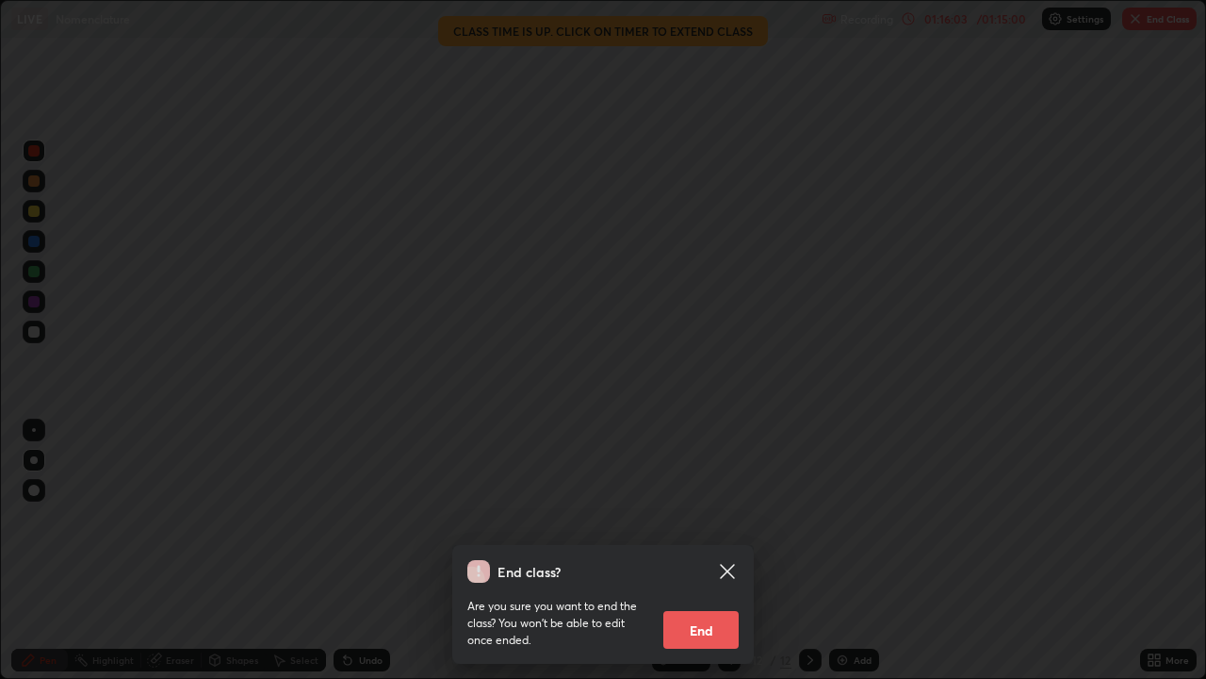
click at [700, 550] on button "End" at bounding box center [701, 630] width 75 height 38
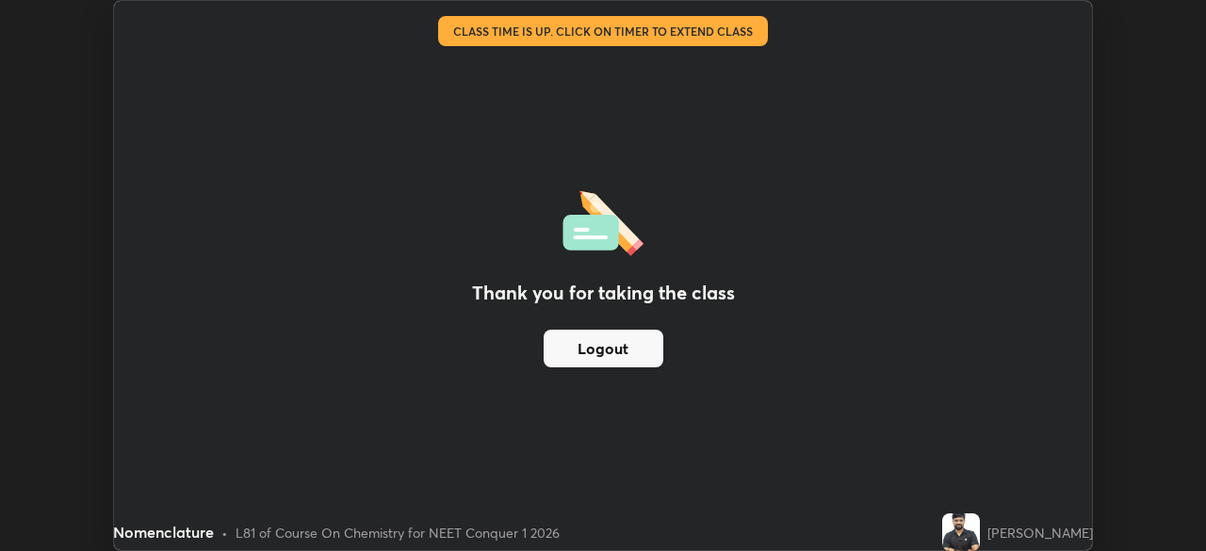
scroll to position [93702, 93047]
